Goal: Task Accomplishment & Management: Manage account settings

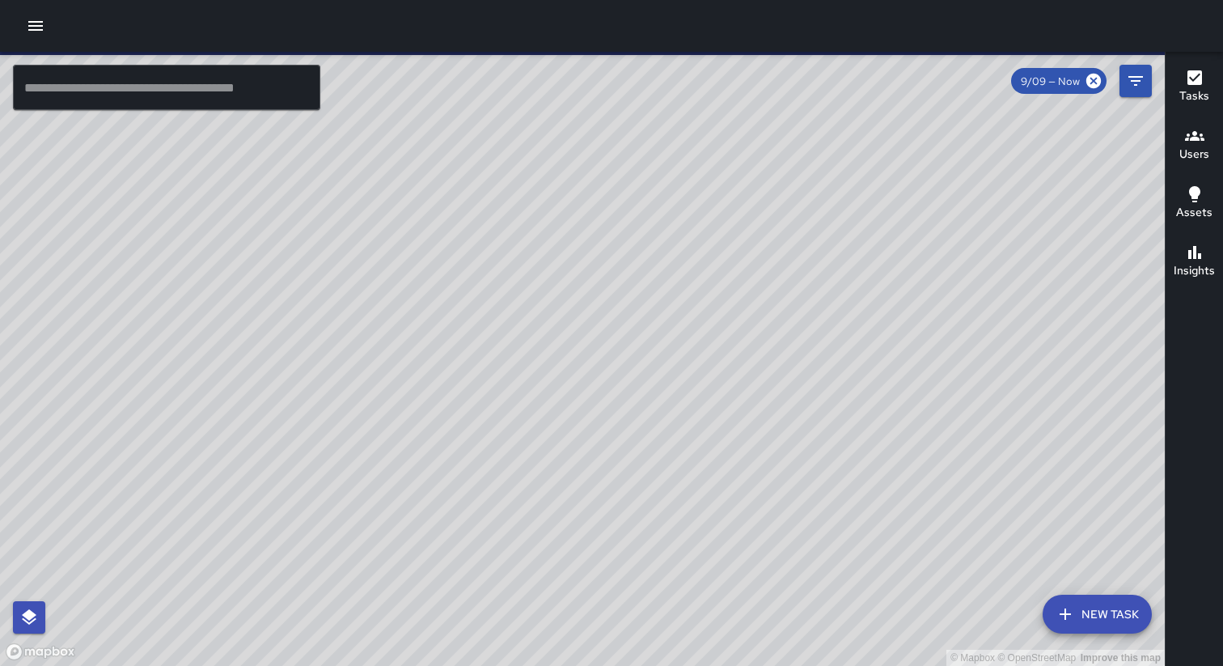
click at [34, 31] on icon "button" at bounding box center [35, 25] width 19 height 19
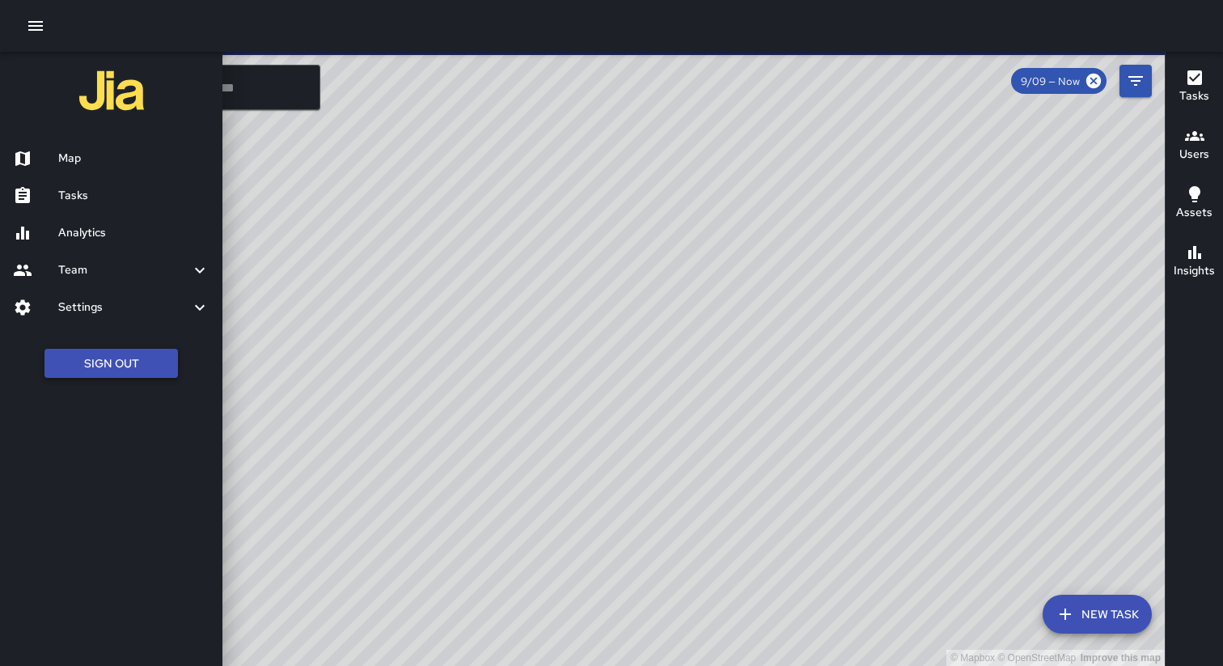
click at [84, 356] on button "Sign Out" at bounding box center [110, 364] width 133 height 30
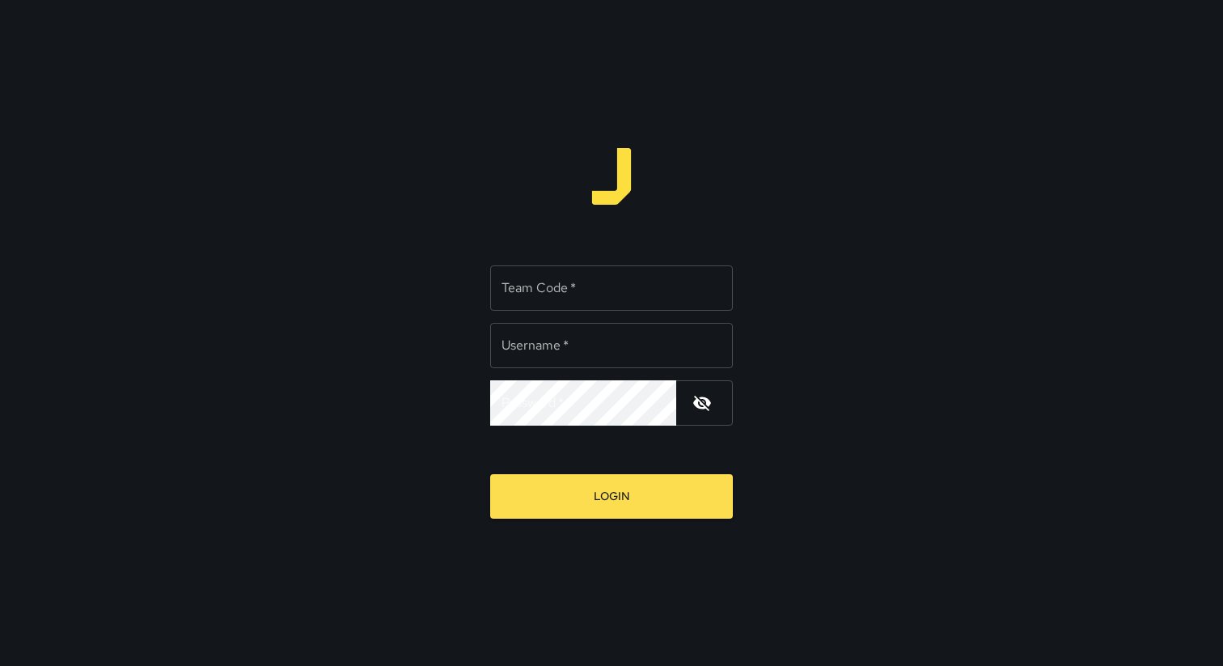
click at [539, 295] on div "Team Code   * Team Code   *" at bounding box center [611, 287] width 243 height 45
type input "*******"
type input "**********"
click at [490, 474] on button "Login" at bounding box center [611, 496] width 243 height 44
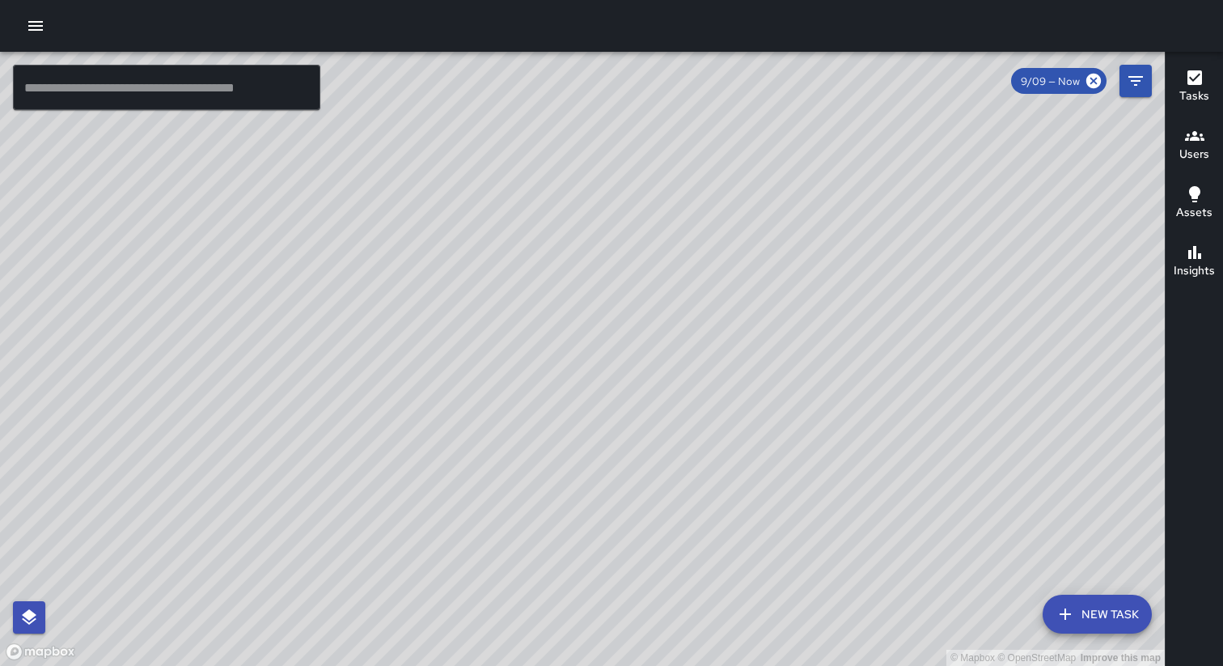
drag, startPoint x: 561, startPoint y: 332, endPoint x: 619, endPoint y: 467, distance: 147.8
click at [619, 466] on div "© Mapbox © OpenStreetMap Improve this map" at bounding box center [582, 359] width 1164 height 614
click at [672, 282] on div "© Mapbox © OpenStreetMap Improve this map [PERSON_NAME] Support [STREET_ADDRESS…" at bounding box center [582, 359] width 1164 height 614
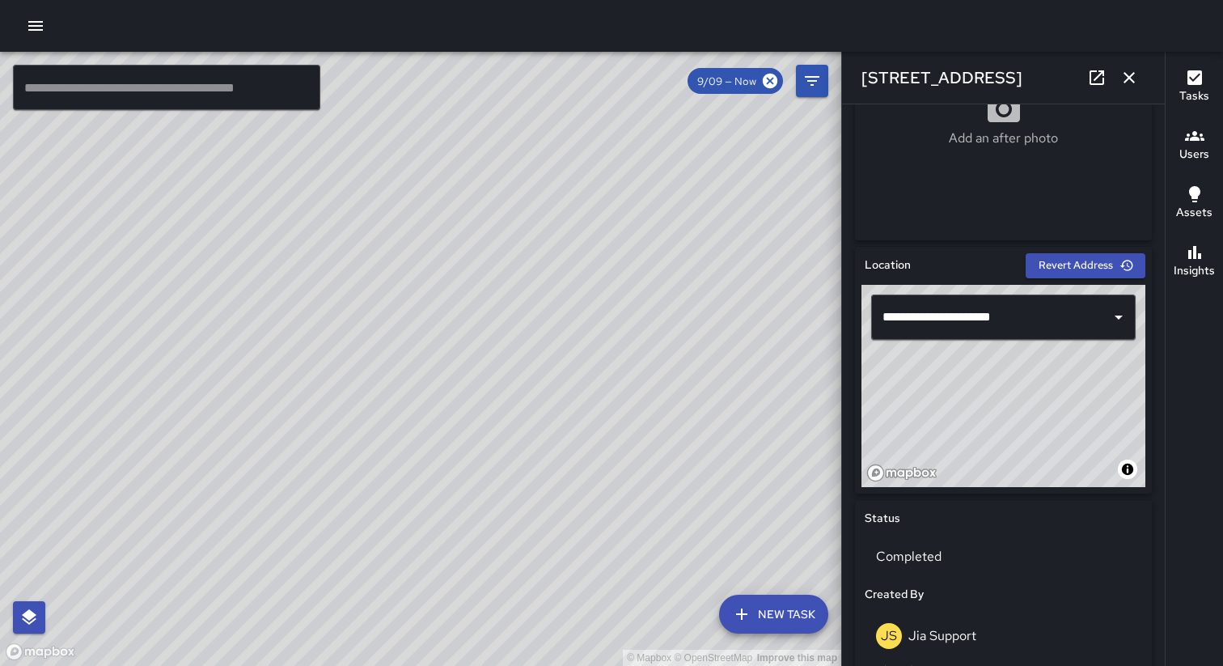
scroll to position [376, 0]
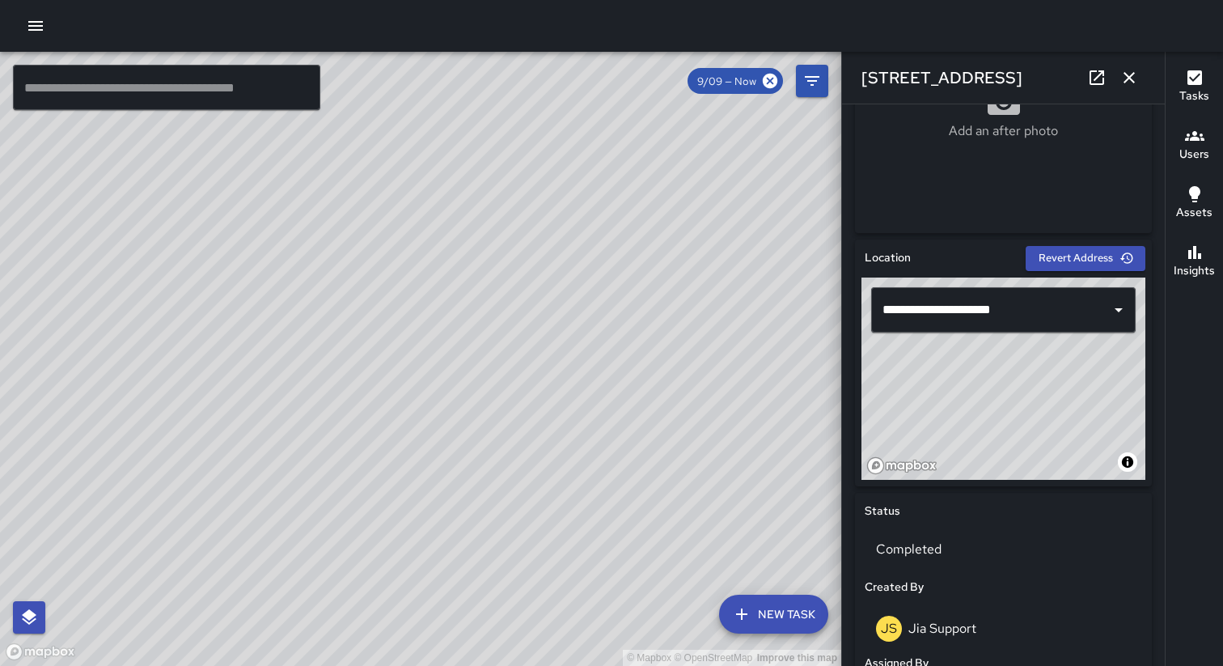
click at [446, 478] on div "© Mapbox © OpenStreetMap Improve this map [PERSON_NAME] Support [STREET_ADDRESS…" at bounding box center [420, 359] width 841 height 614
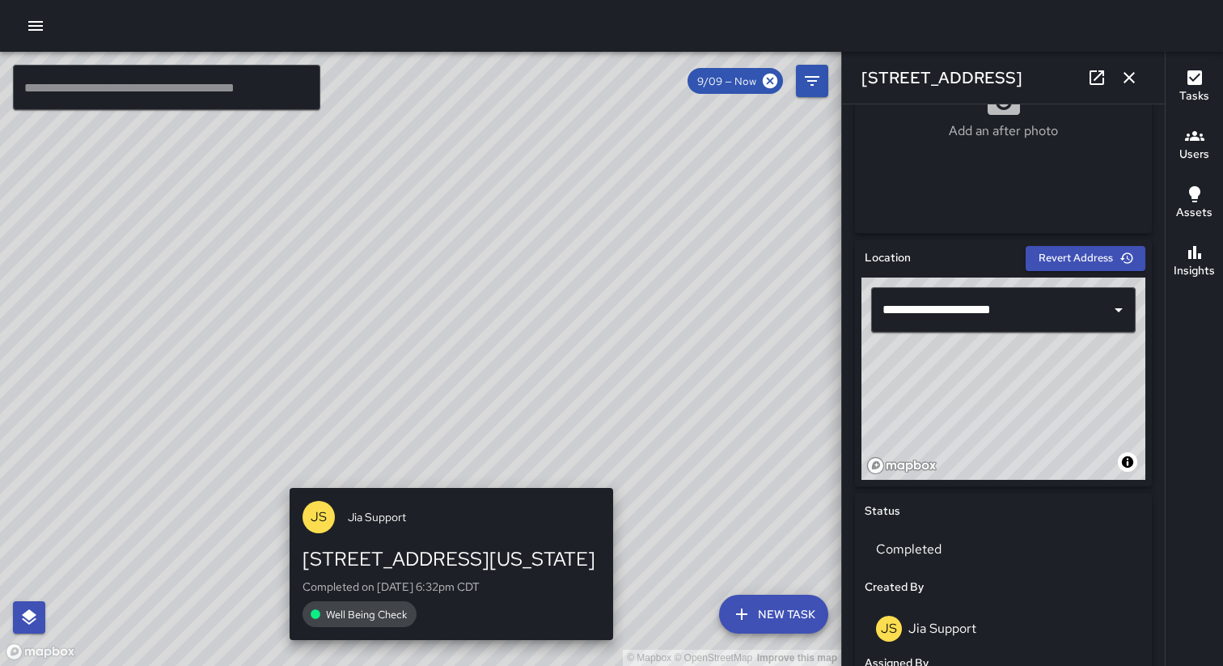
type input "**********"
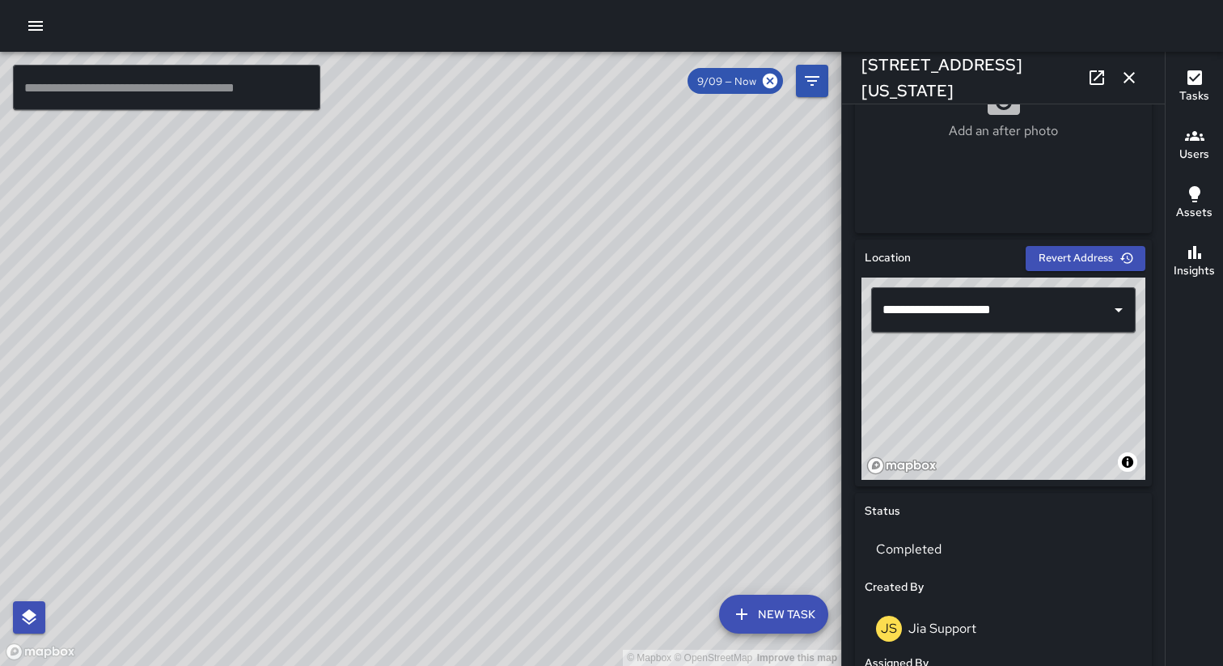
click at [421, 356] on div "© Mapbox © OpenStreetMap Improve this map [PERSON_NAME] Support [STREET_ADDRESS…" at bounding box center [420, 359] width 841 height 614
click at [421, 356] on div "© Mapbox © OpenStreetMap Improve this map" at bounding box center [420, 359] width 841 height 614
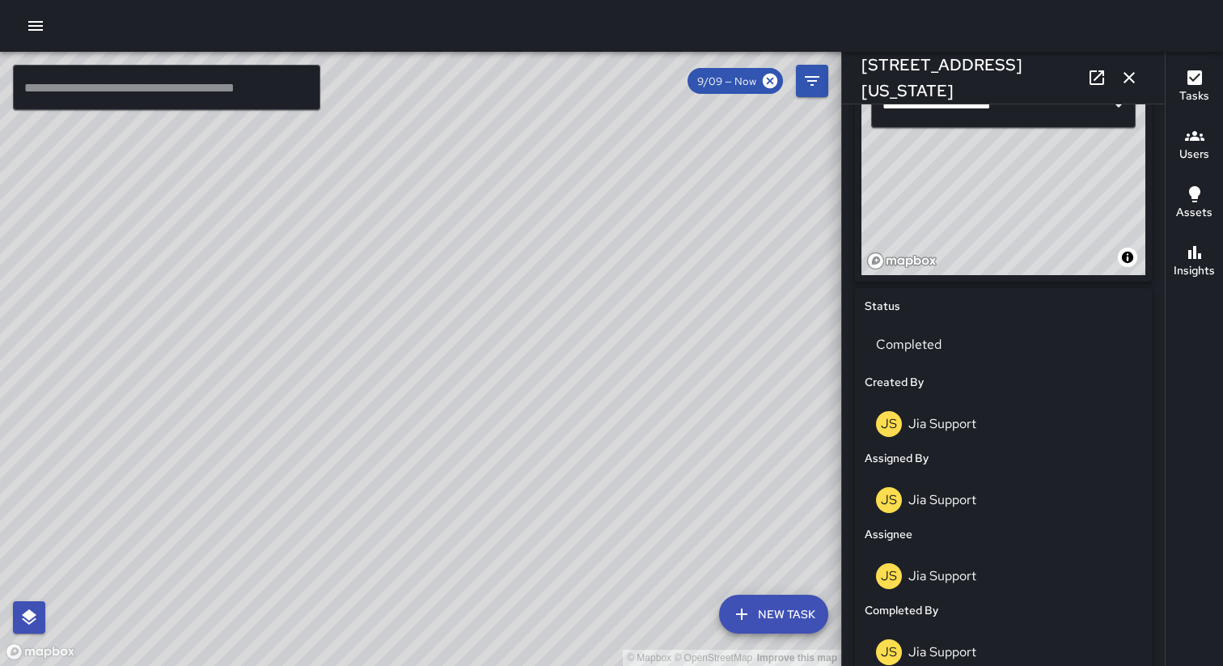
scroll to position [542, 0]
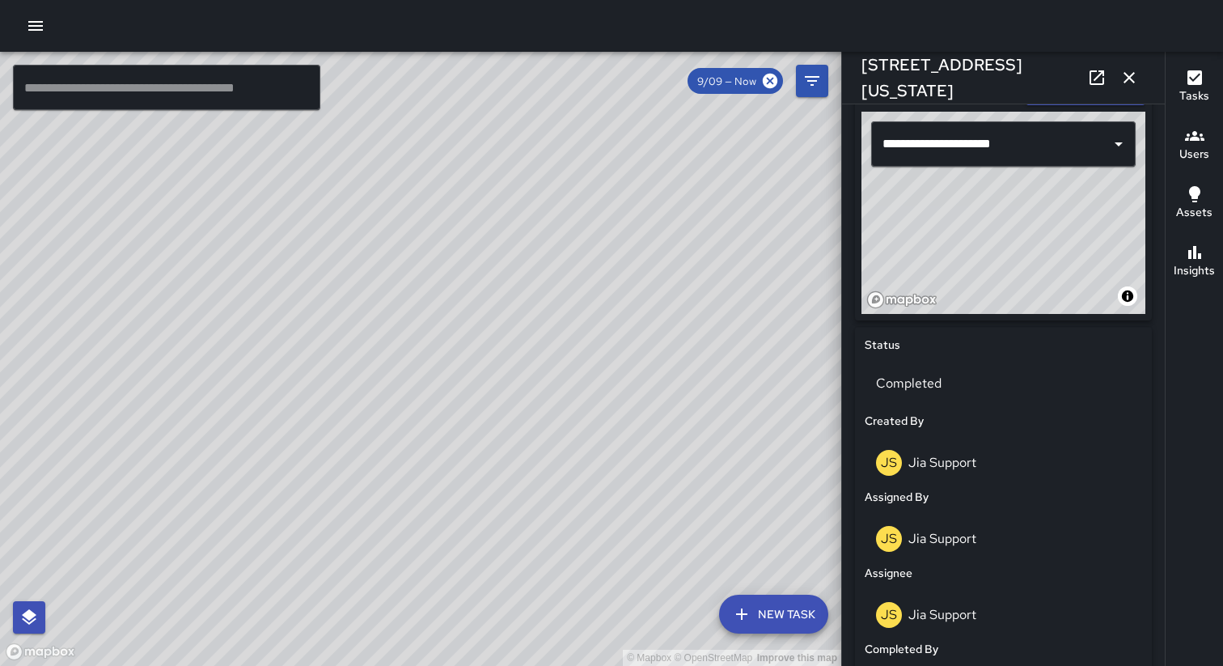
click at [1126, 65] on button "button" at bounding box center [1129, 77] width 32 height 32
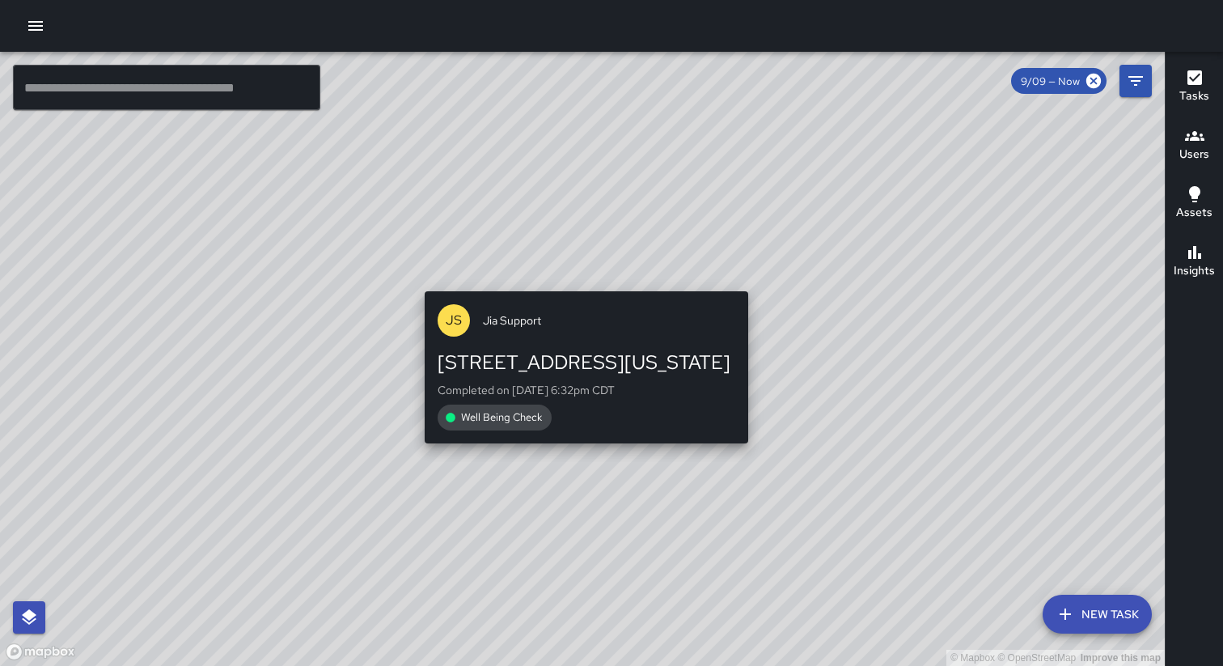
click at [577, 277] on div "© Mapbox © OpenStreetMap Improve this map [PERSON_NAME] Support [STREET_ADDRESS…" at bounding box center [582, 359] width 1164 height 614
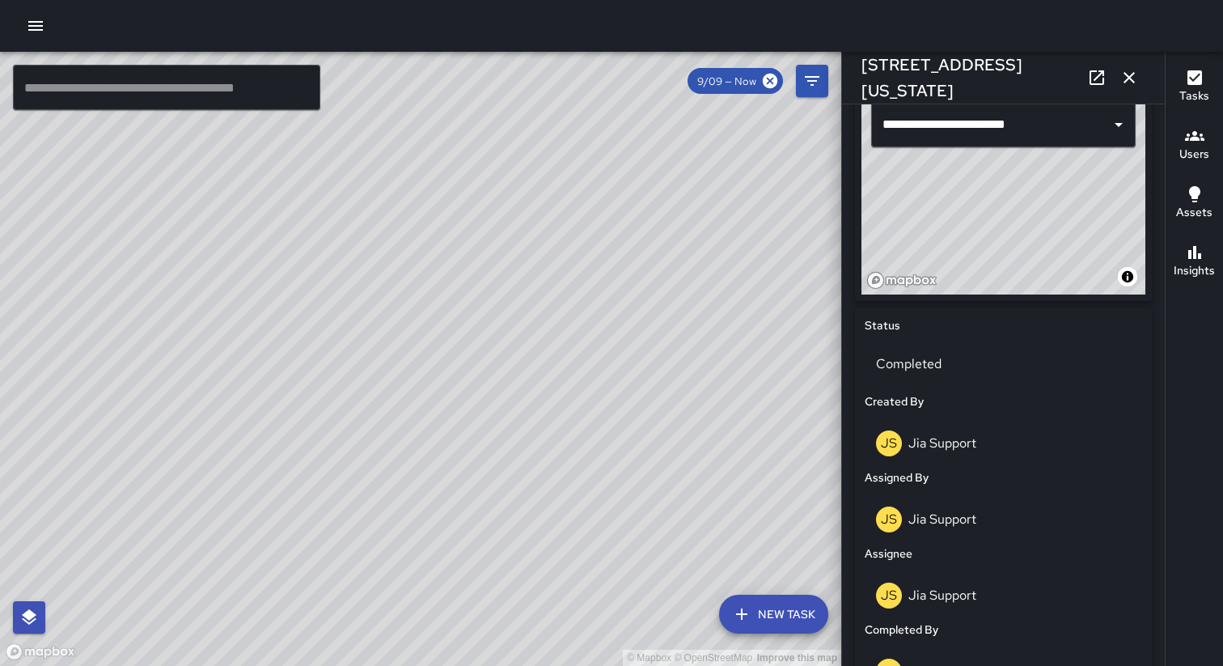
scroll to position [537, 0]
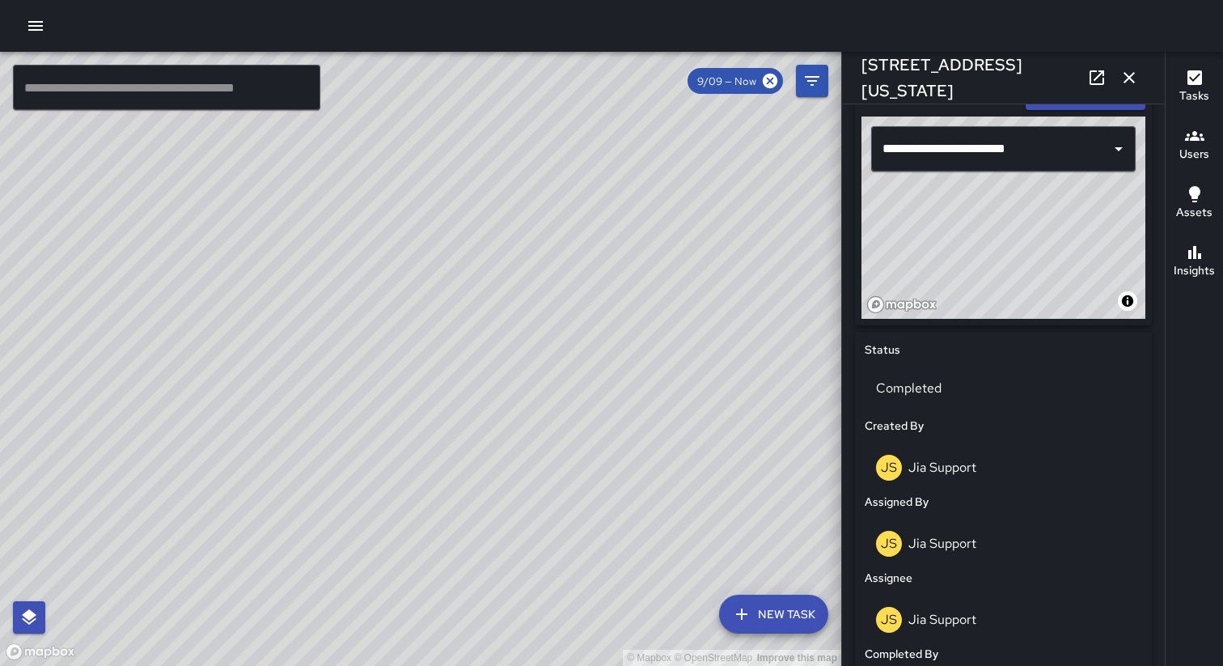
drag, startPoint x: 338, startPoint y: 563, endPoint x: 339, endPoint y: 475, distance: 88.1
click at [339, 475] on div "© Mapbox © OpenStreetMap Improve this map" at bounding box center [420, 359] width 841 height 614
click at [396, 484] on div "© Mapbox © OpenStreetMap Improve this map [PERSON_NAME] Support [STREET_ADDRESS…" at bounding box center [420, 359] width 841 height 614
type input "**********"
